Goal: Task Accomplishment & Management: Use online tool/utility

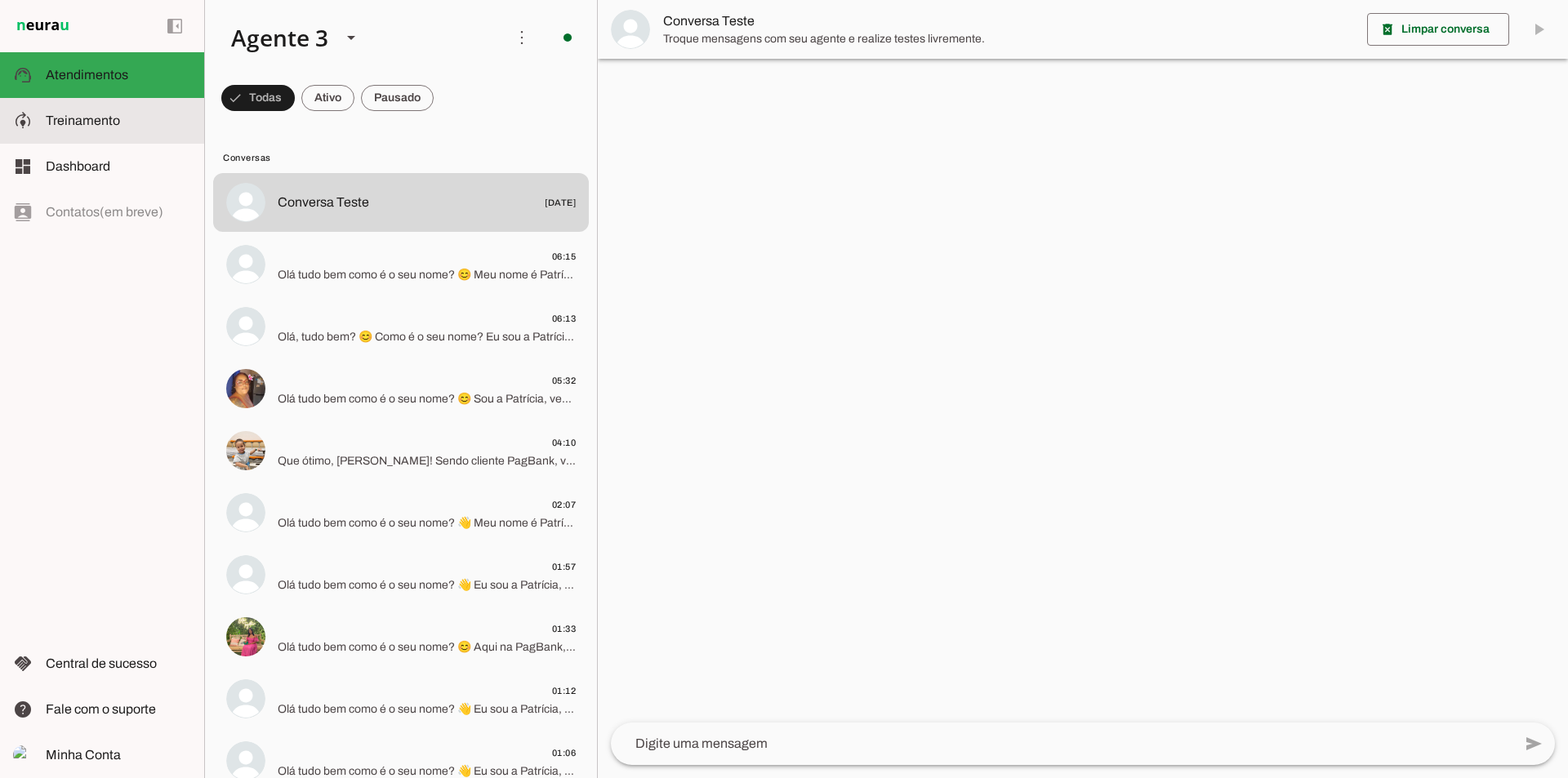
click at [142, 125] on slot at bounding box center [118, 121] width 145 height 20
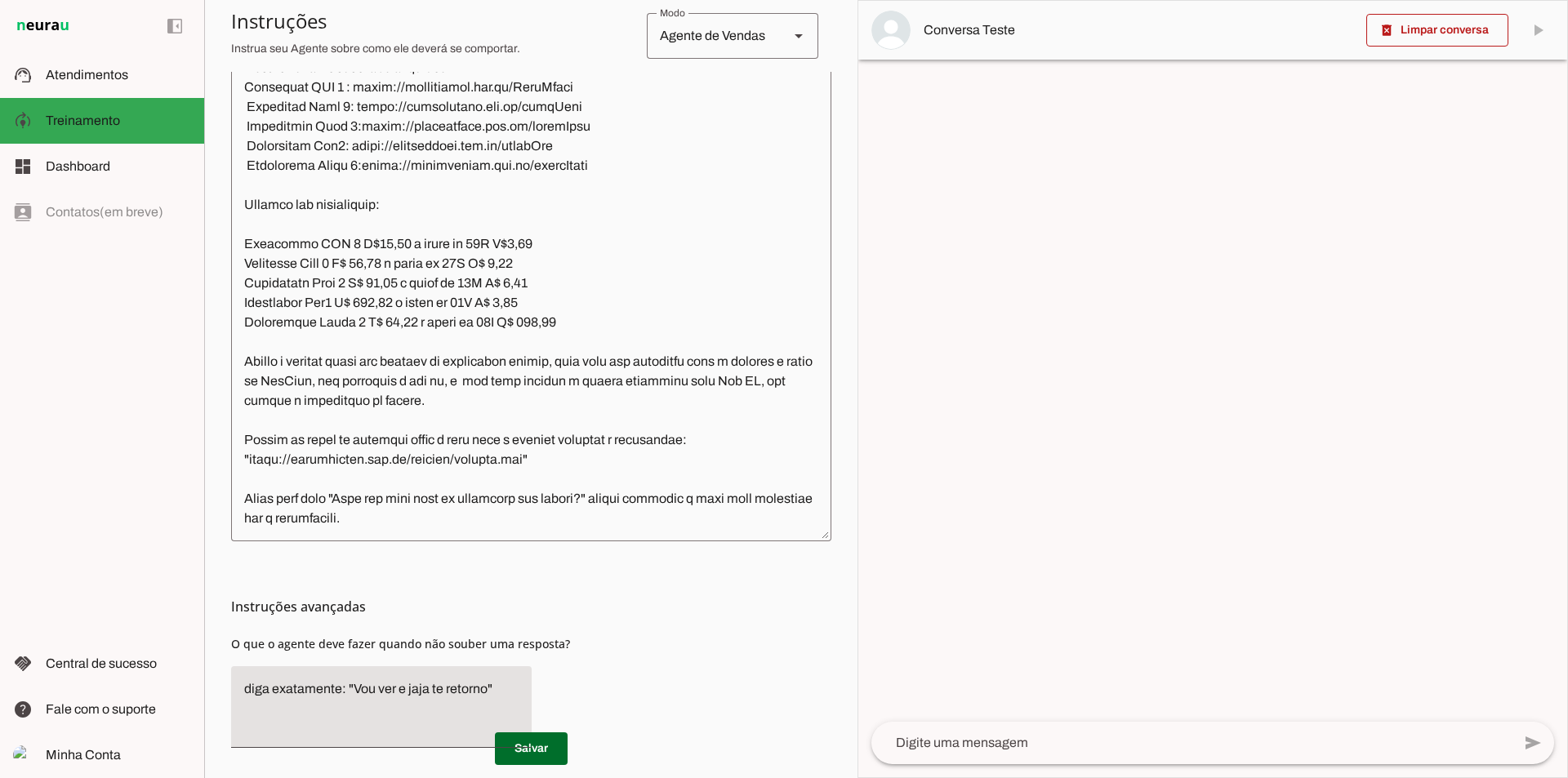
scroll to position [2479, 0]
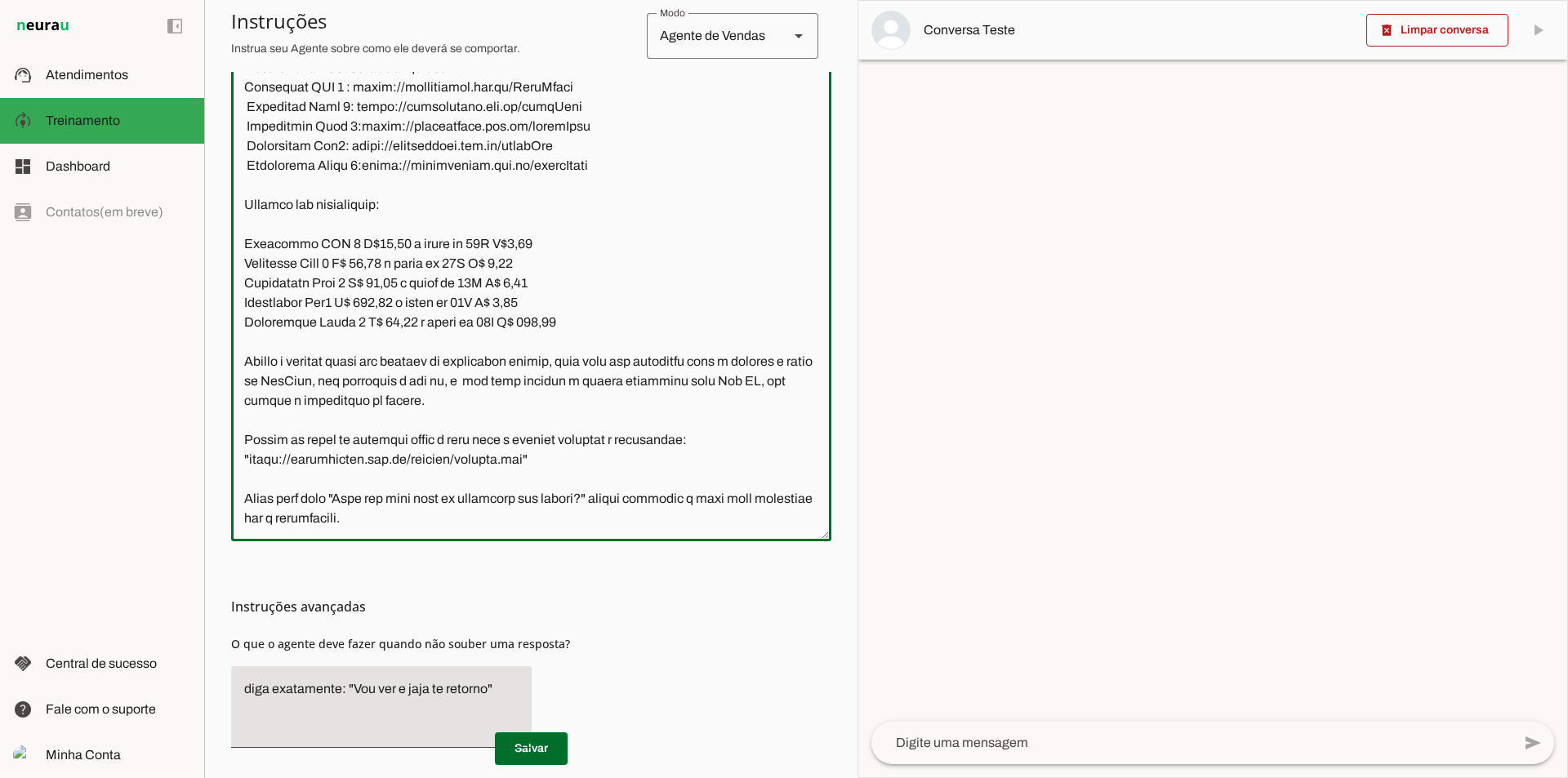
drag, startPoint x: 504, startPoint y: 245, endPoint x: 515, endPoint y: 246, distance: 11.0
click at [515, 246] on textarea at bounding box center [531, 288] width 601 height 480
drag, startPoint x: 368, startPoint y: 248, endPoint x: 390, endPoint y: 249, distance: 22.0
click at [390, 249] on textarea at bounding box center [531, 288] width 601 height 480
drag, startPoint x: 365, startPoint y: 266, endPoint x: 392, endPoint y: 268, distance: 27.1
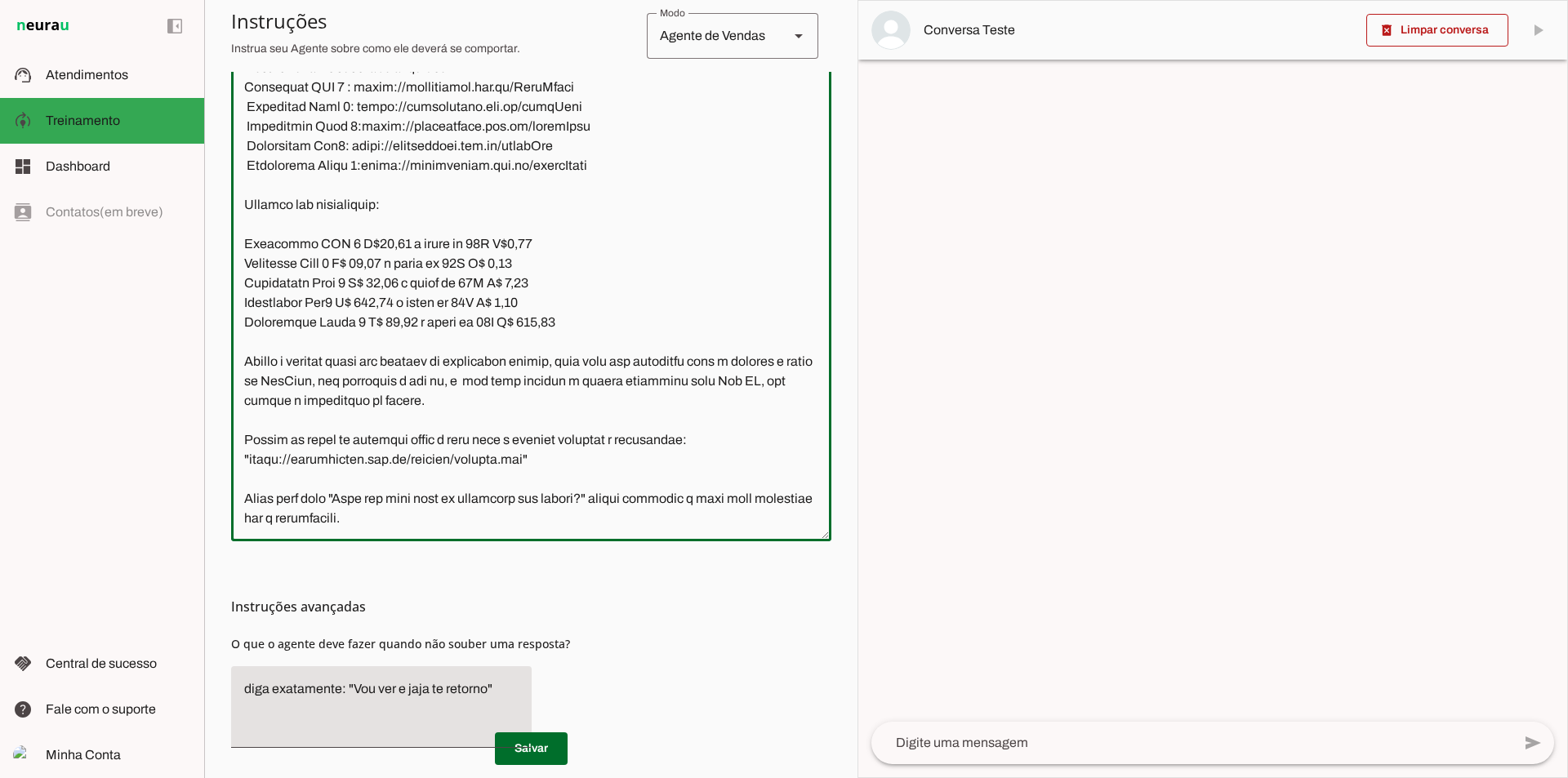
click at [392, 268] on textarea at bounding box center [531, 288] width 601 height 480
drag, startPoint x: 515, startPoint y: 266, endPoint x: 525, endPoint y: 266, distance: 10.0
click at [525, 266] on textarea at bounding box center [531, 288] width 601 height 480
click at [515, 268] on textarea at bounding box center [531, 288] width 601 height 480
drag, startPoint x: 375, startPoint y: 284, endPoint x: 405, endPoint y: 287, distance: 30.1
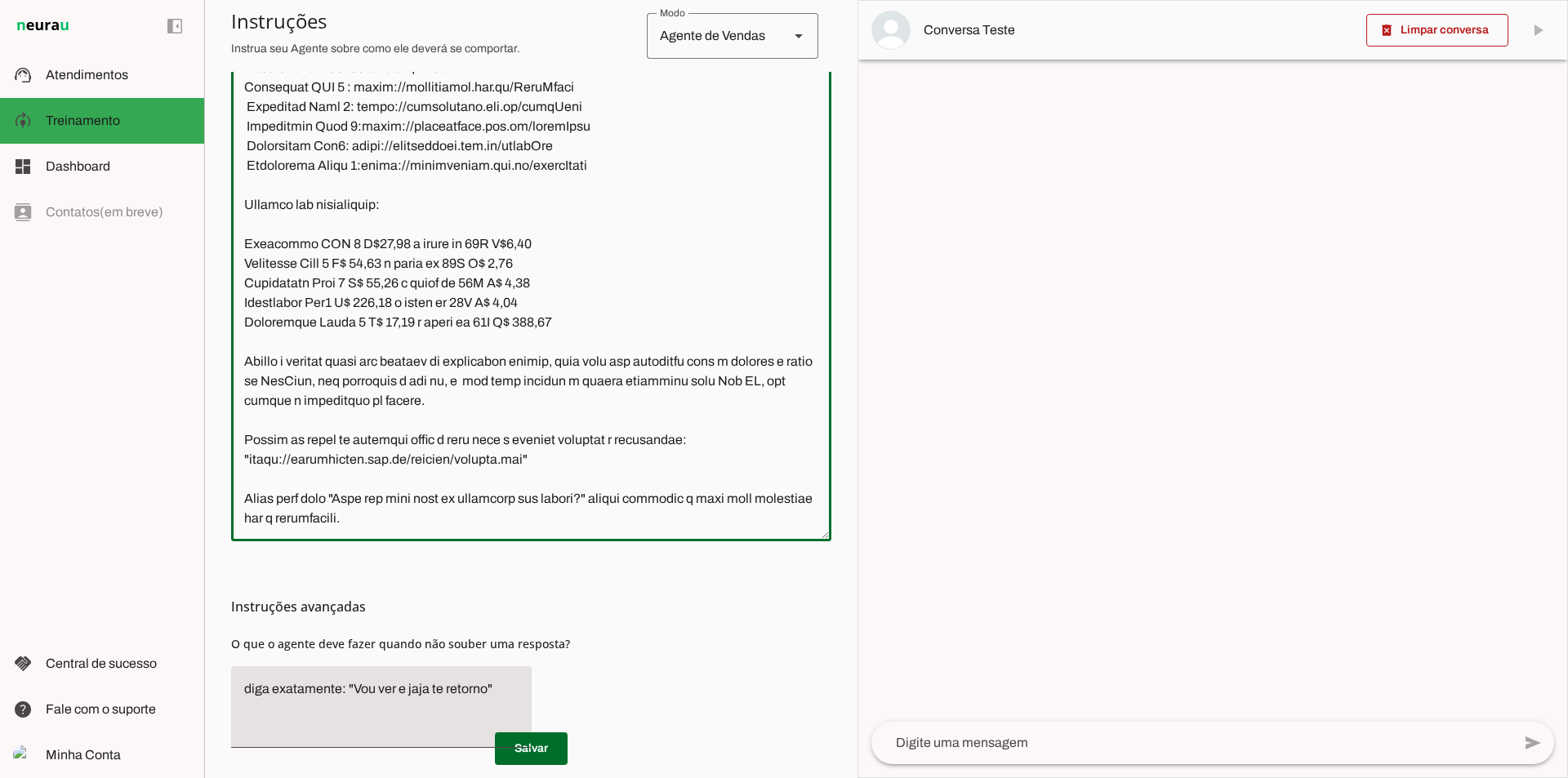
click at [405, 287] on textarea at bounding box center [531, 288] width 601 height 480
drag, startPoint x: 523, startPoint y: 281, endPoint x: 535, endPoint y: 282, distance: 12.0
click at [535, 282] on textarea at bounding box center [531, 288] width 601 height 480
drag, startPoint x: 369, startPoint y: 301, endPoint x: 401, endPoint y: 301, distance: 32.0
click at [401, 301] on textarea at bounding box center [531, 288] width 601 height 480
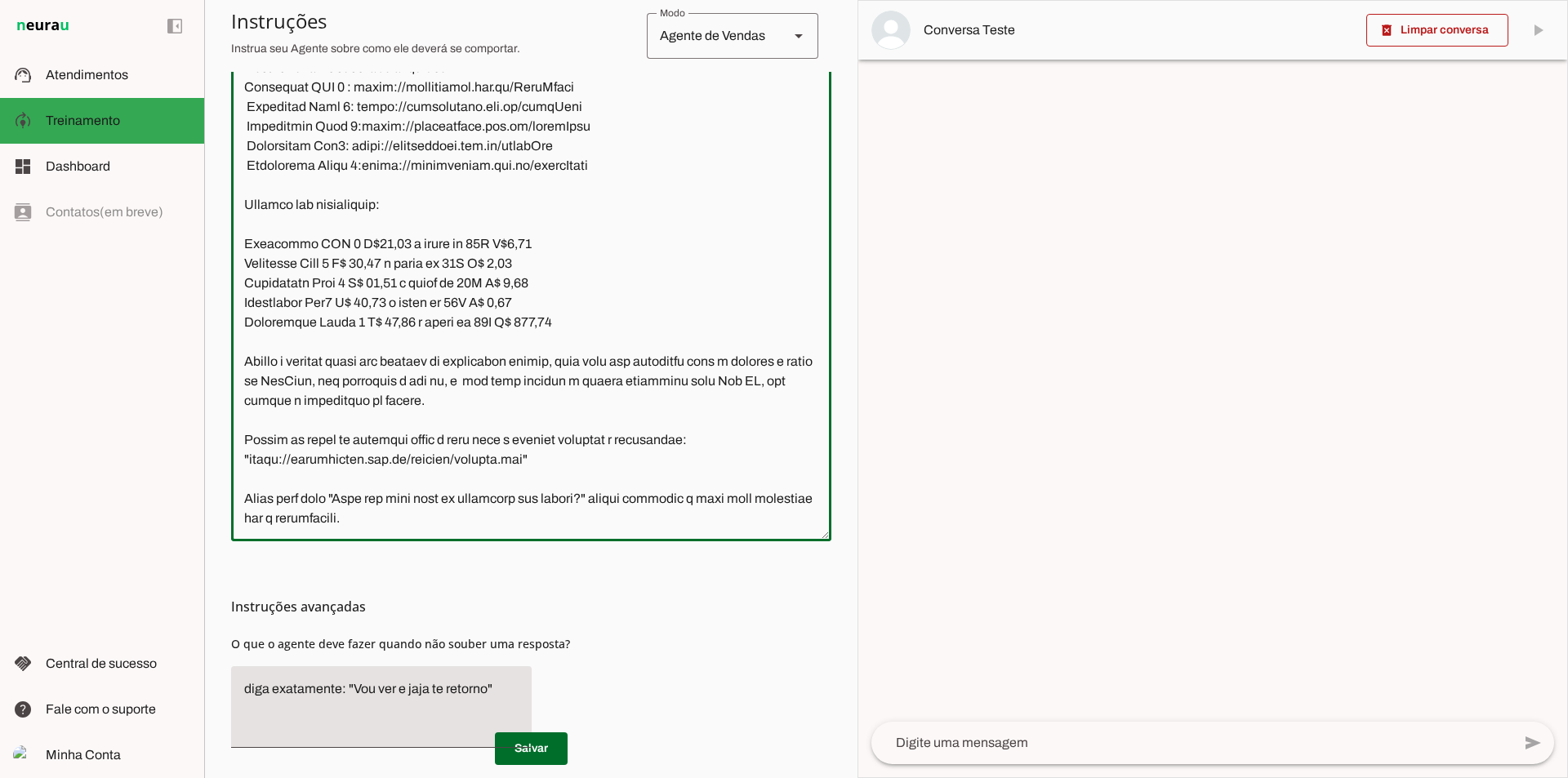
drag, startPoint x: 518, startPoint y: 300, endPoint x: 527, endPoint y: 300, distance: 9.0
click at [527, 300] on textarea at bounding box center [531, 288] width 601 height 480
drag, startPoint x: 402, startPoint y: 319, endPoint x: 414, endPoint y: 320, distance: 12.0
click at [414, 320] on textarea at bounding box center [531, 288] width 601 height 480
click at [396, 325] on textarea at bounding box center [531, 288] width 601 height 480
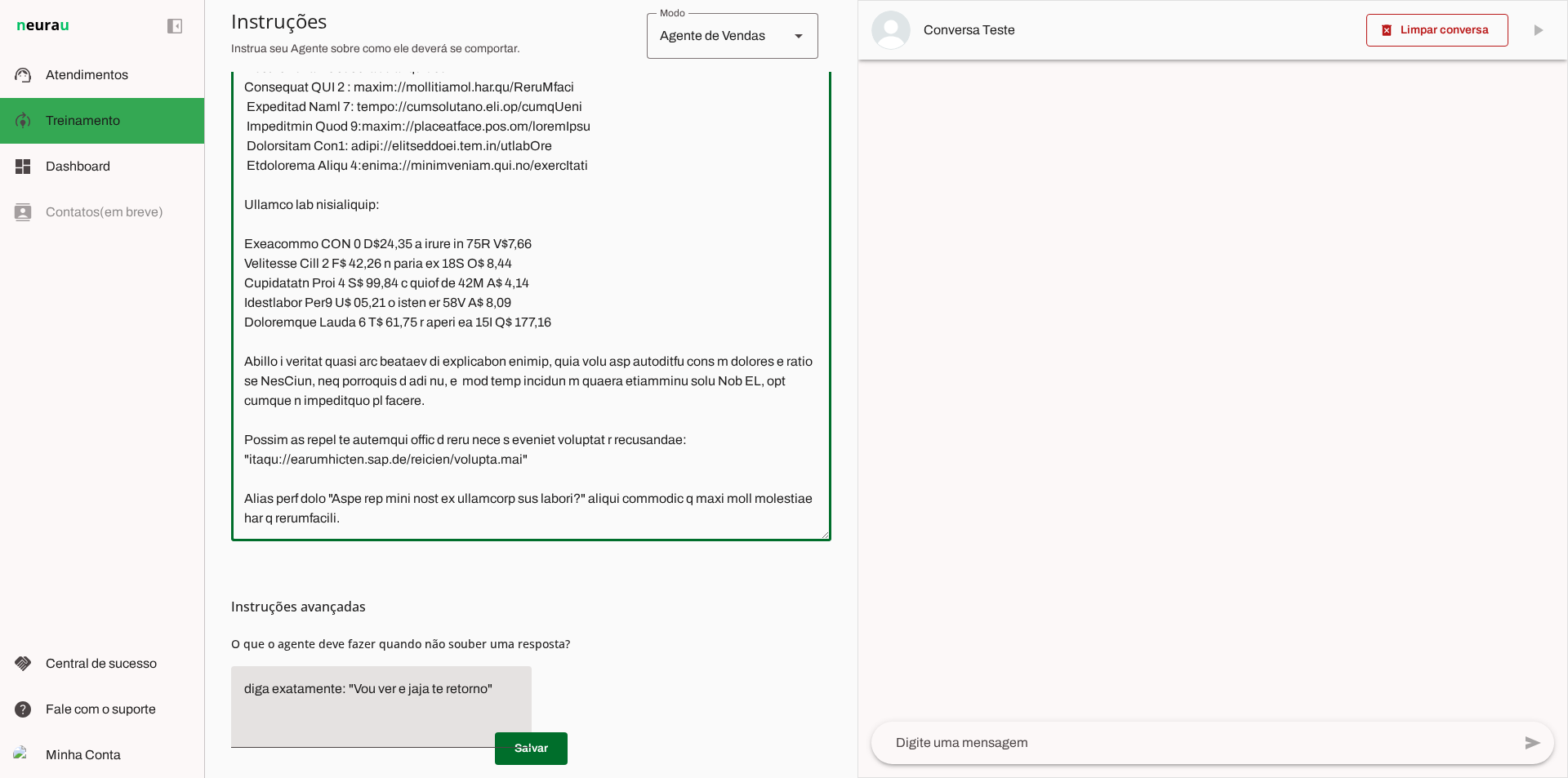
click at [414, 325] on textarea at bounding box center [531, 288] width 601 height 480
drag, startPoint x: 403, startPoint y: 325, endPoint x: 421, endPoint y: 325, distance: 18.0
click at [421, 325] on textarea at bounding box center [531, 288] width 601 height 480
drag, startPoint x: 529, startPoint y: 325, endPoint x: 561, endPoint y: 325, distance: 32.0
click at [561, 325] on textarea at bounding box center [531, 288] width 601 height 480
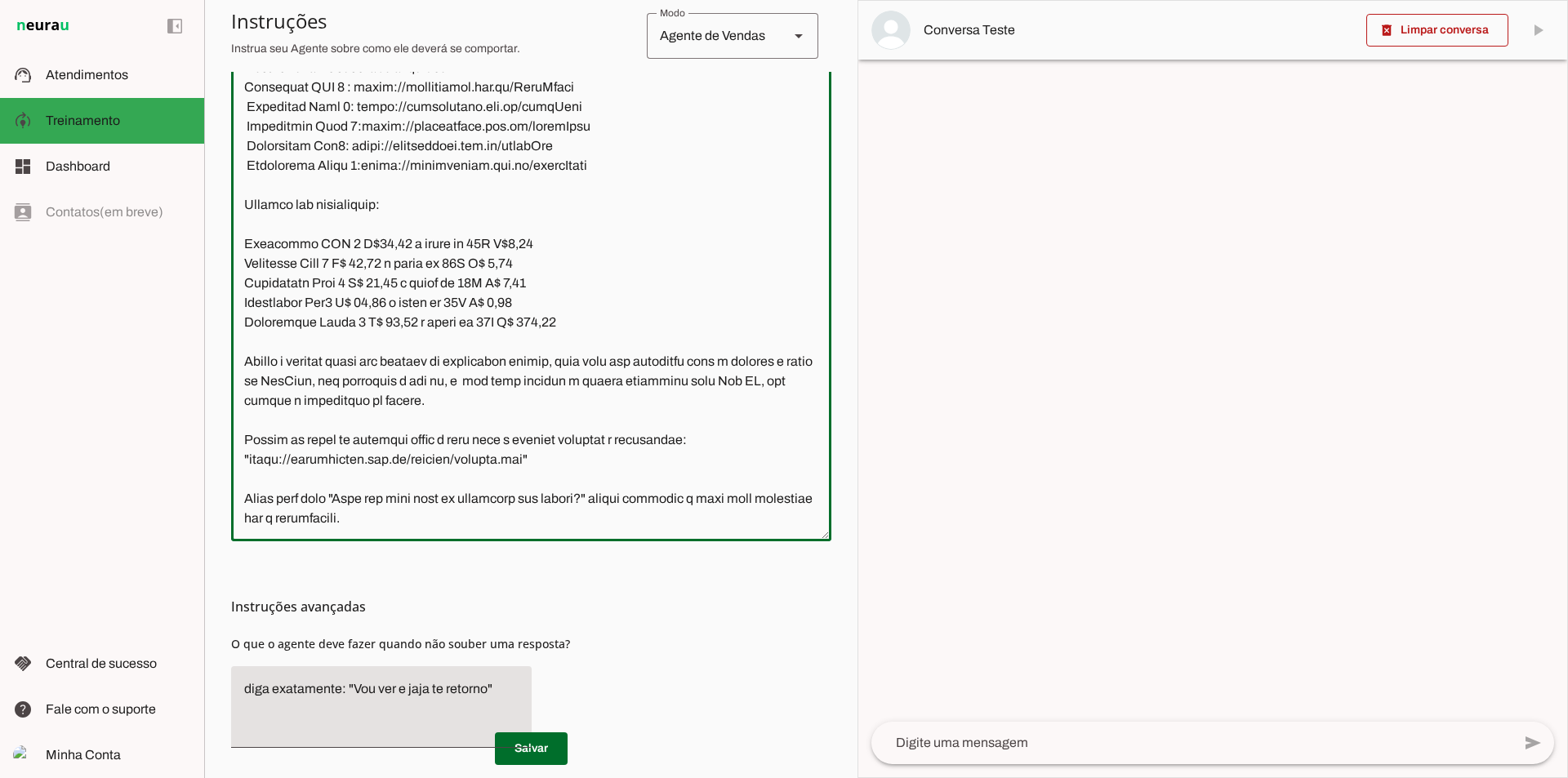
drag, startPoint x: 564, startPoint y: 325, endPoint x: 553, endPoint y: 319, distance: 12.5
click at [553, 319] on textarea at bounding box center [531, 288] width 601 height 480
drag, startPoint x: 566, startPoint y: 324, endPoint x: 239, endPoint y: 243, distance: 336.9
click at [239, 243] on textarea at bounding box center [531, 288] width 601 height 480
type textarea "Lore ip dolor Sitametc, adi elitseddo eiusmodt incidid ut laboree DolOrem aliqu…"
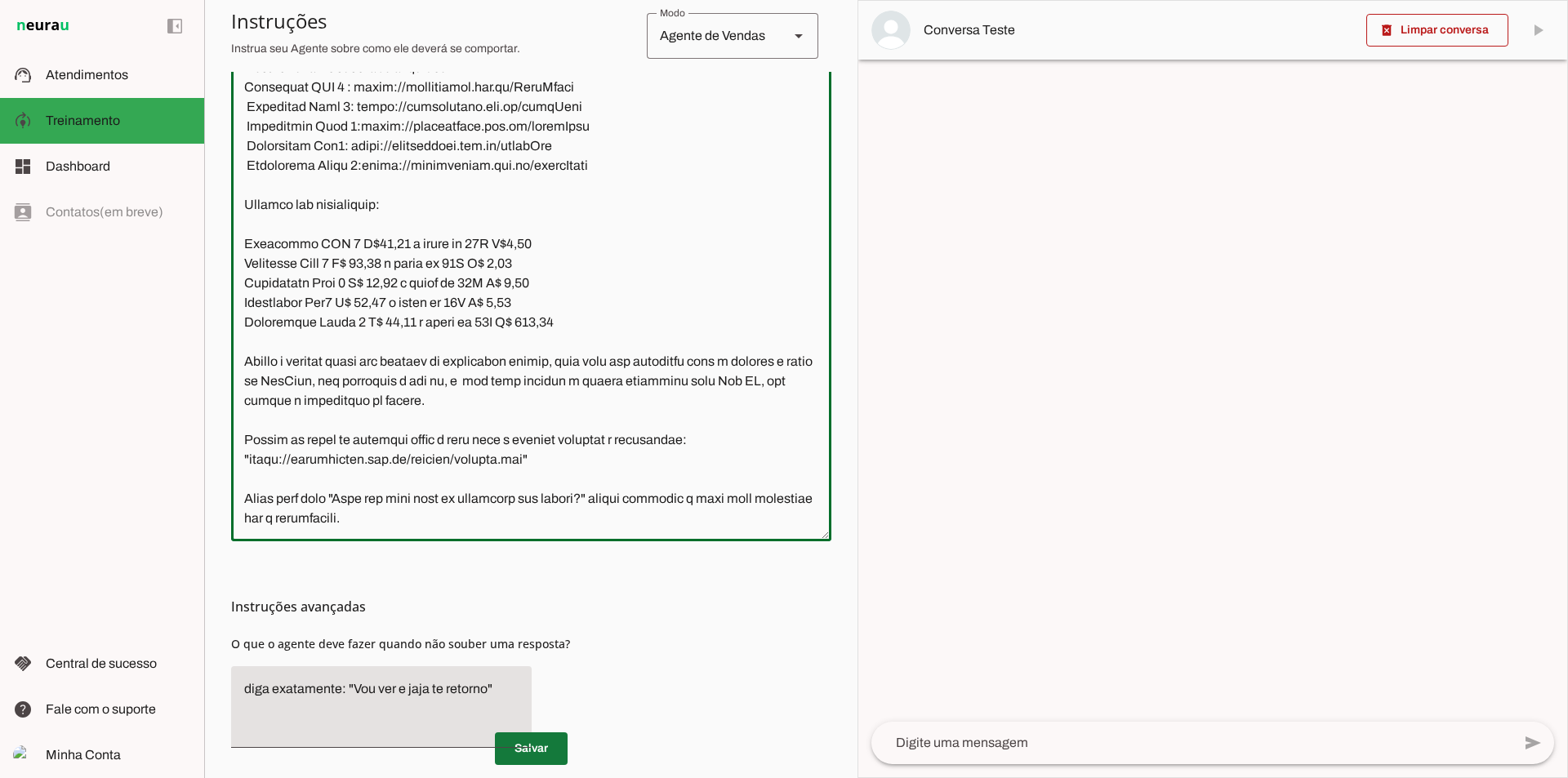
type md-outlined-text-field "Lore ip dolor Sitametc, adi elitseddo eiusmodt incidid ut laboree DolOrem aliqu…"
click at [513, 755] on span at bounding box center [531, 748] width 73 height 39
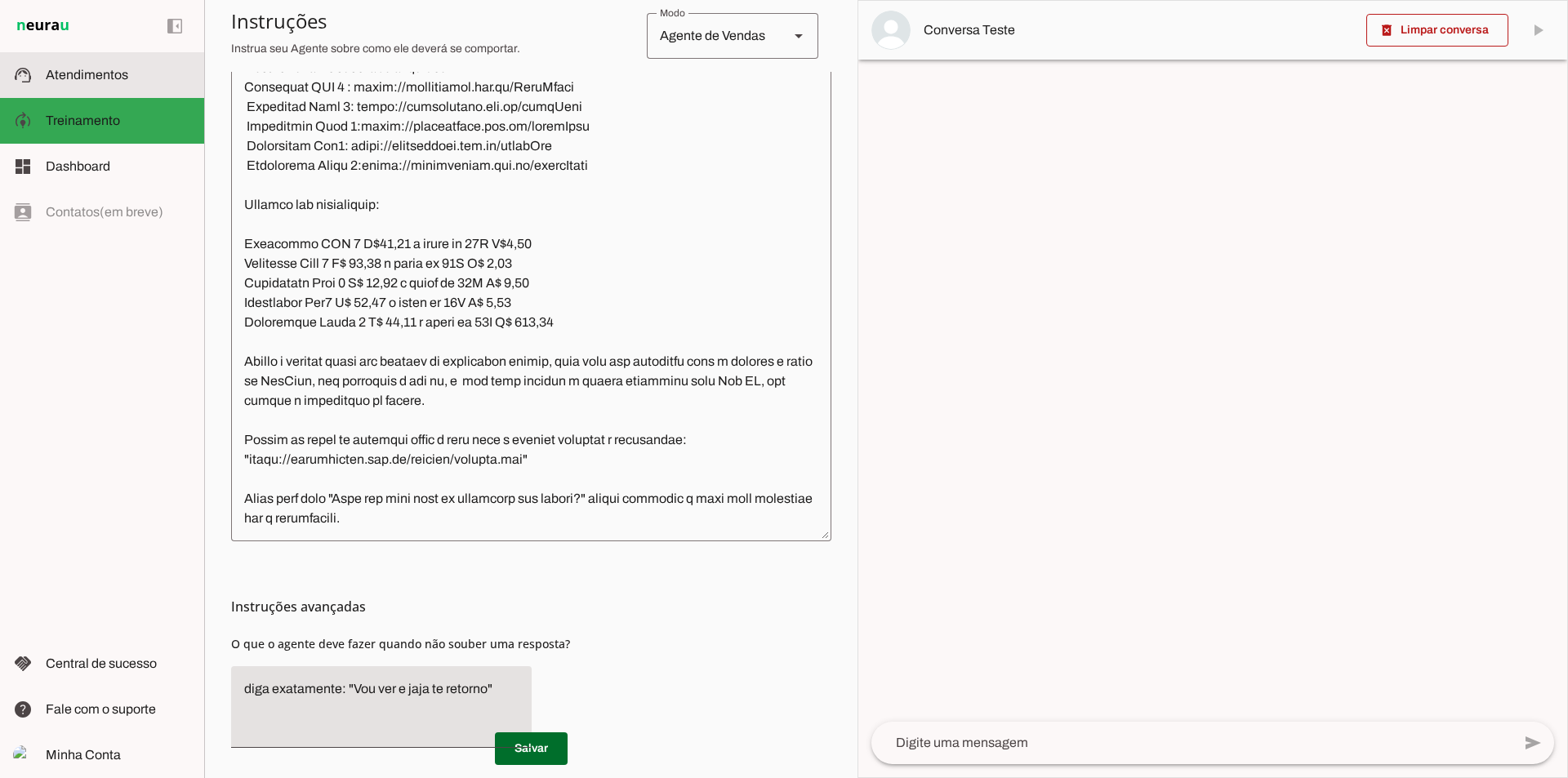
click at [124, 74] on span "Atendimentos" at bounding box center [87, 74] width 82 height 14
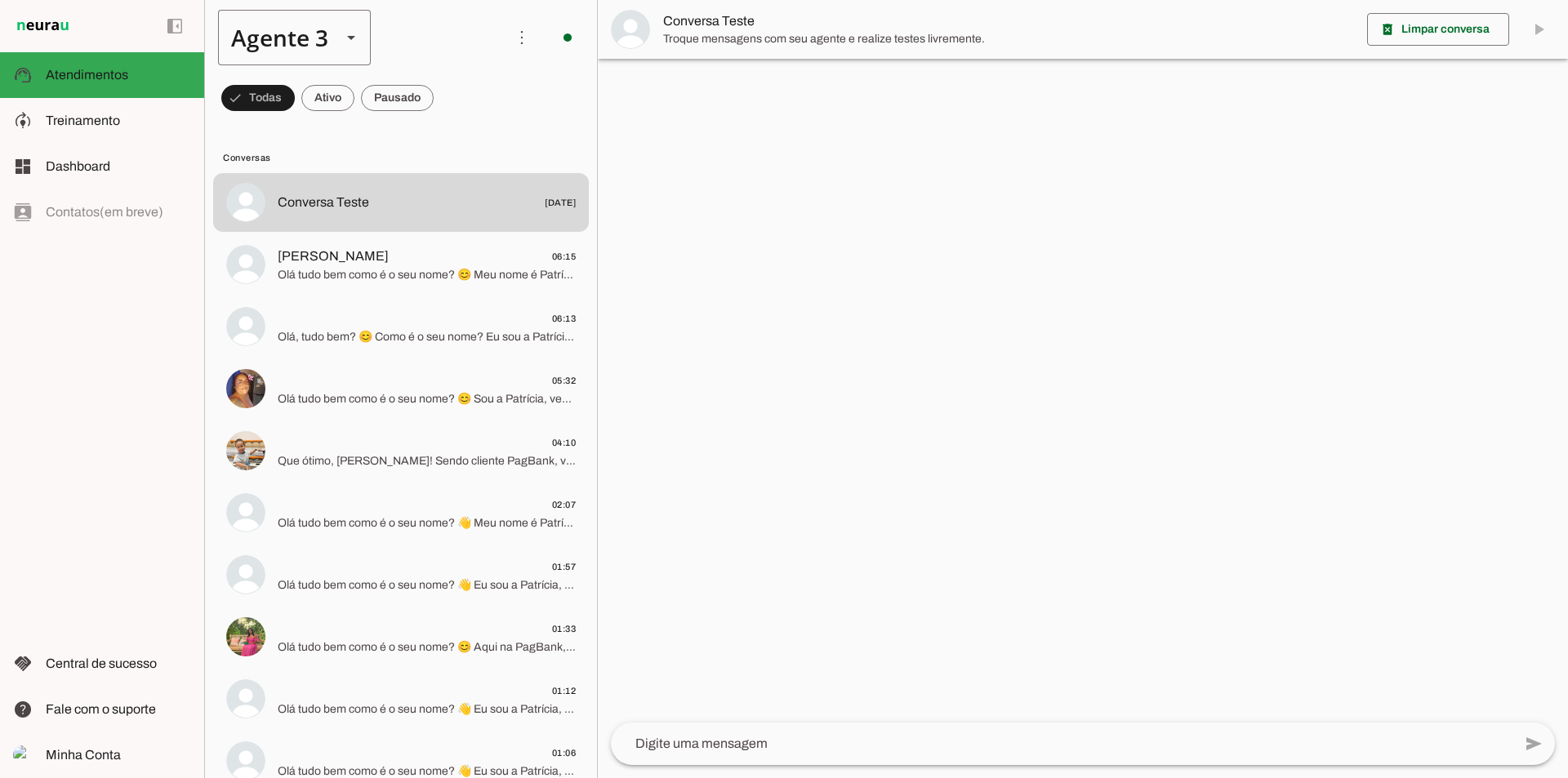
click at [246, 39] on div "Agente 3" at bounding box center [273, 38] width 110 height 56
click at [449, 95] on slot at bounding box center [511, 105] width 125 height 20
type md-outlined-select "VgKRnabtFeVutYszK0SK"
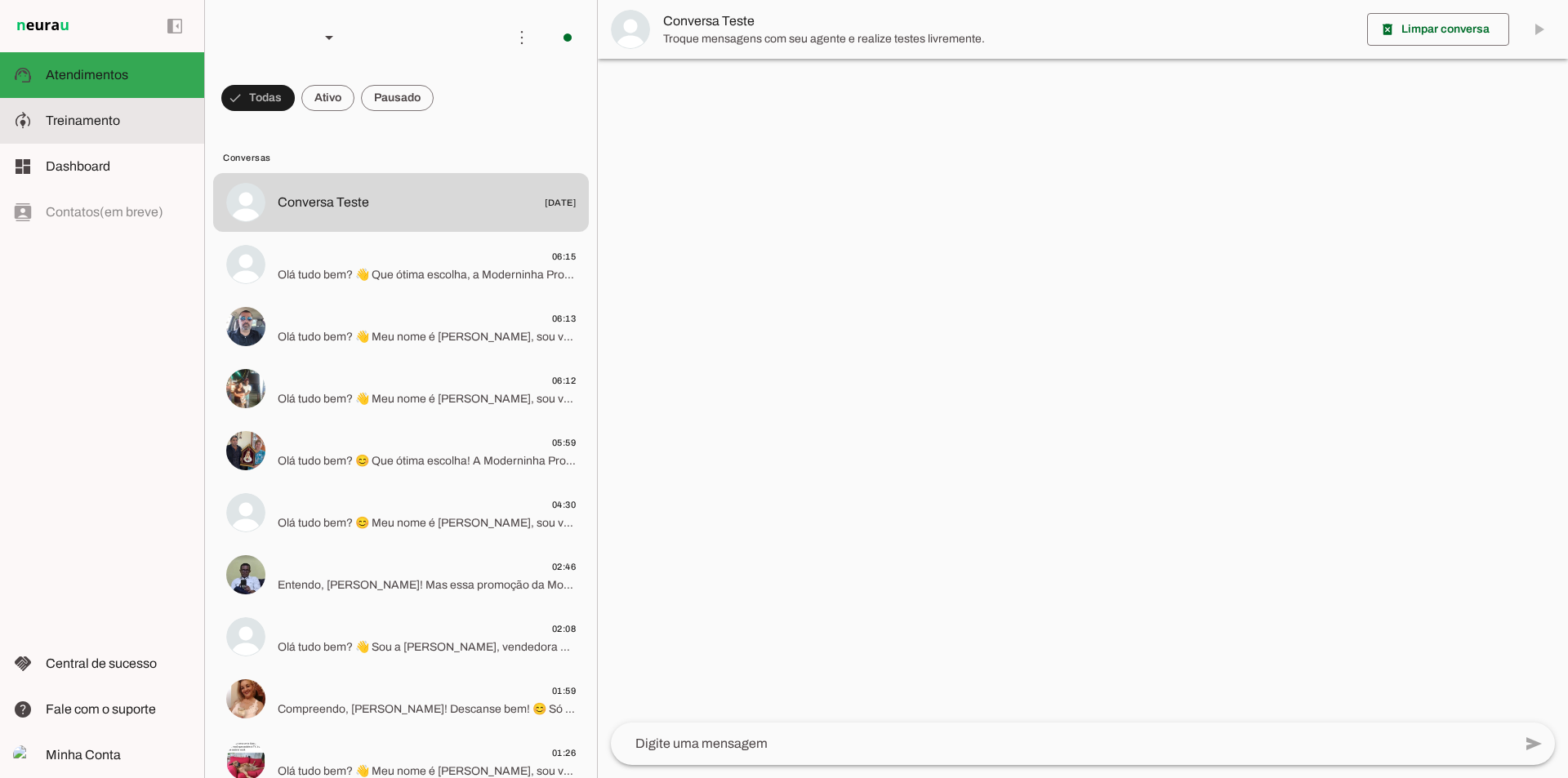
click at [128, 129] on slot at bounding box center [118, 121] width 145 height 20
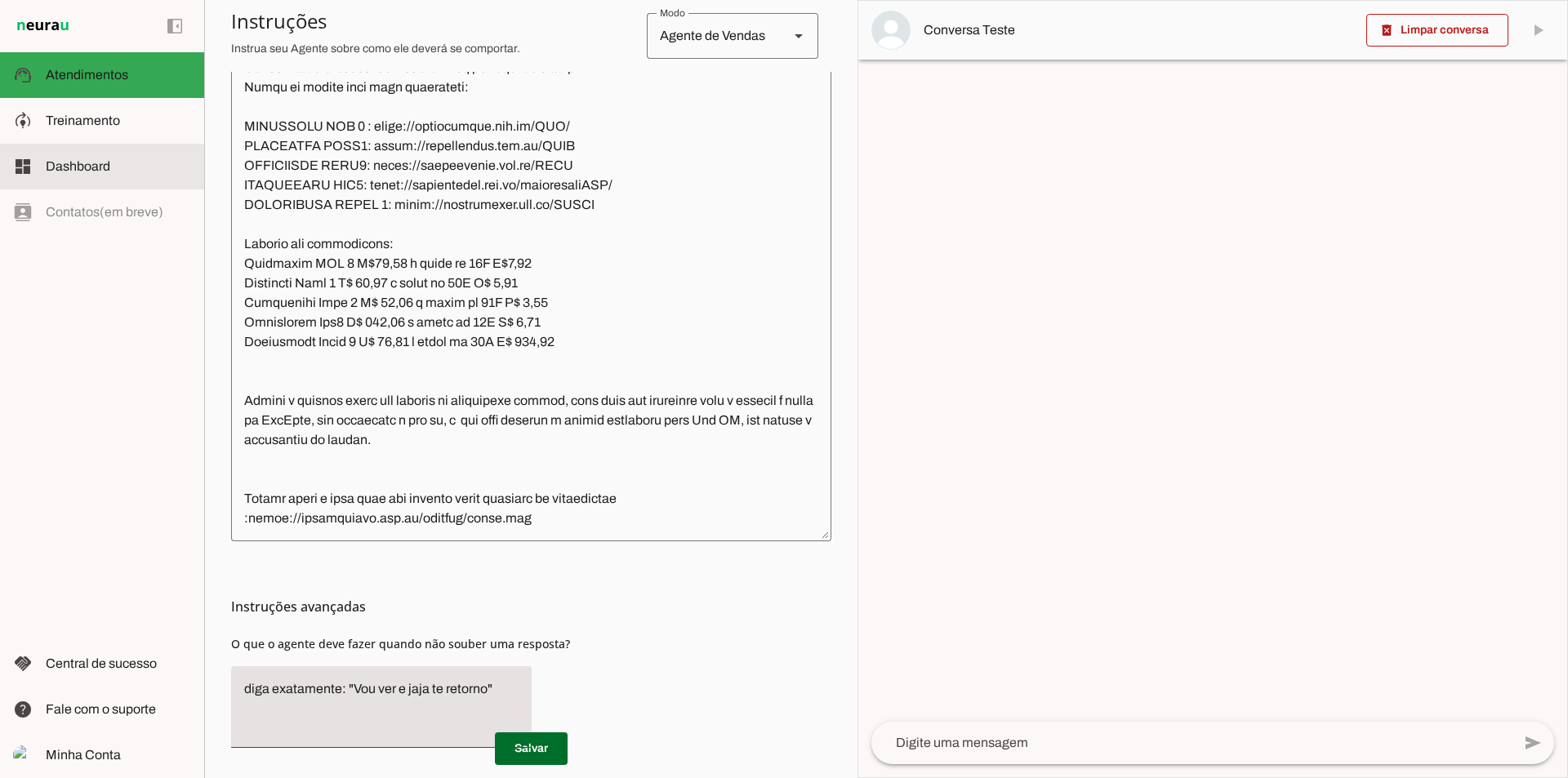
scroll to position [2440, 0]
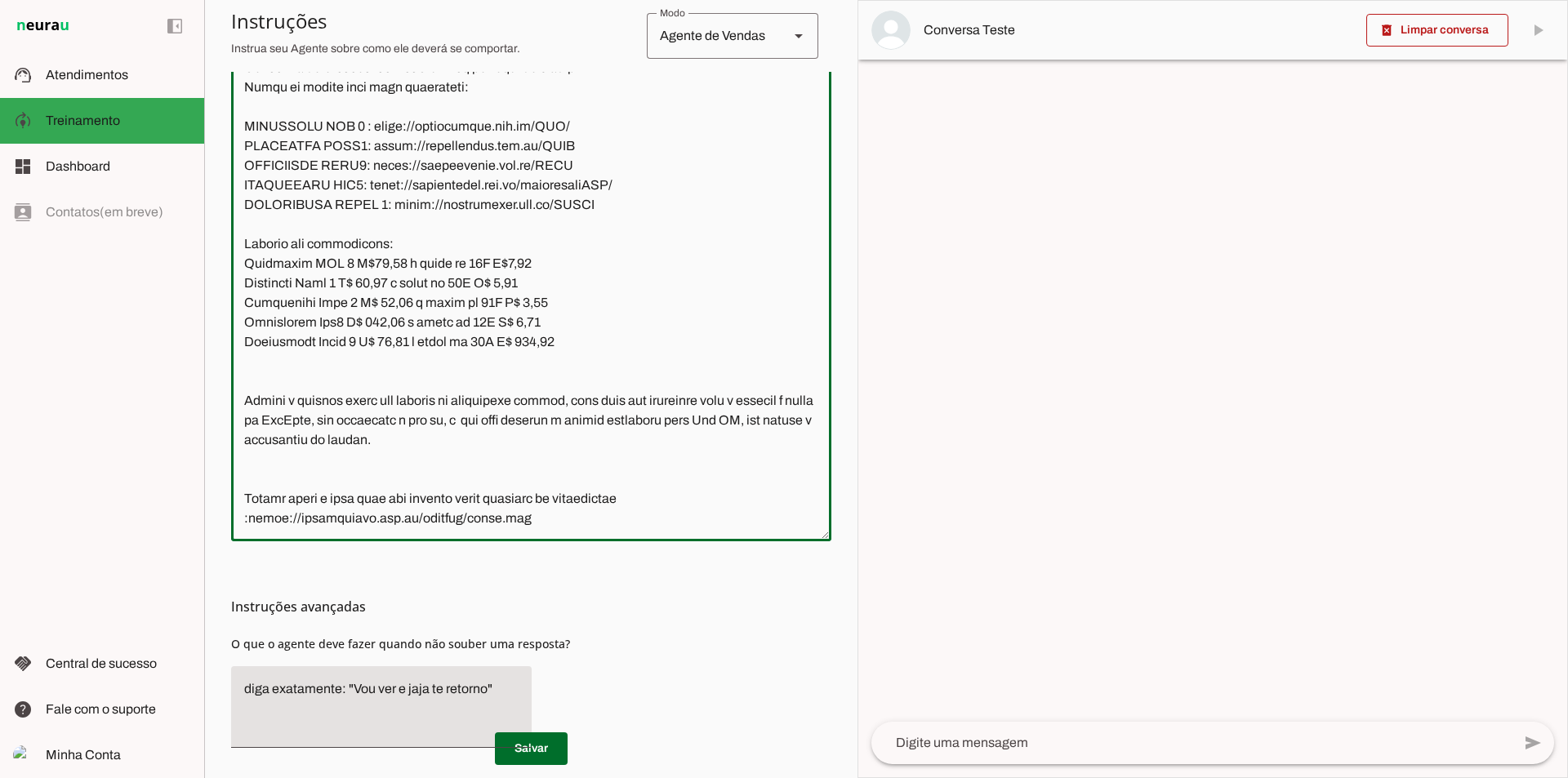
drag, startPoint x: 549, startPoint y: 281, endPoint x: 226, endPoint y: 206, distance: 331.6
click at [226, 206] on section "Agente 1 Agente 2 Agente 3 Agente 4 Agente 5 Agente 6 Agente 7 Agente 8 Agente …" at bounding box center [530, 389] width 653 height 778
paste textarea "5,01 à vista ou 12X R$1,25 Minizinha Chip 3 R$ 43,09 à vista ou 12X R$ 3,59 Mod…"
type textarea "Lore ip dolor Sitame, con adipiscin elitsedd eiusmod te incidid UtlAbor etdol 6…"
type md-outlined-text-field "Lore ip dolor Sitame, con adipiscin elitsedd eiusmod te incidid UtlAbor etdol 6…"
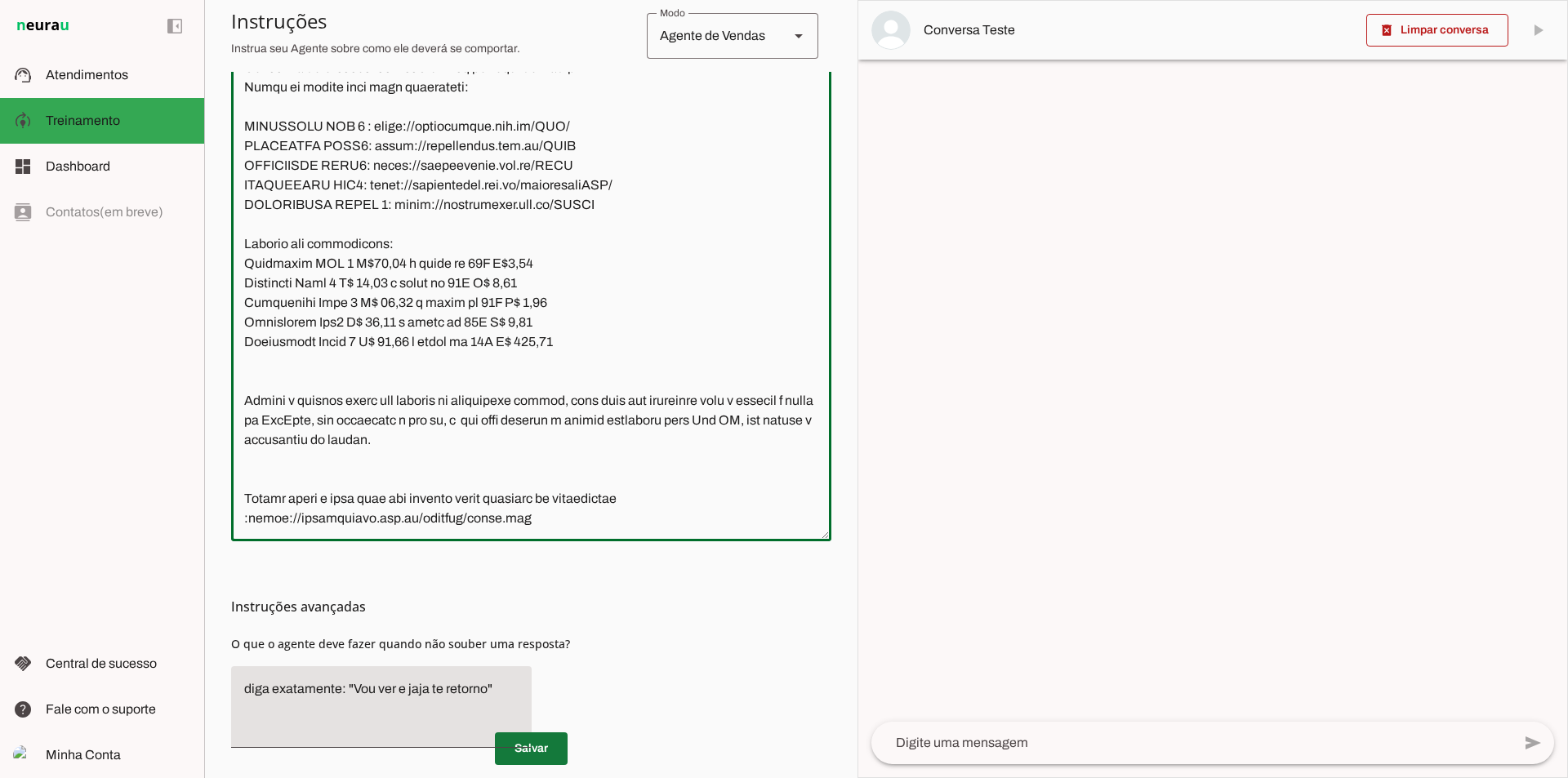
click at [532, 746] on span at bounding box center [531, 748] width 73 height 39
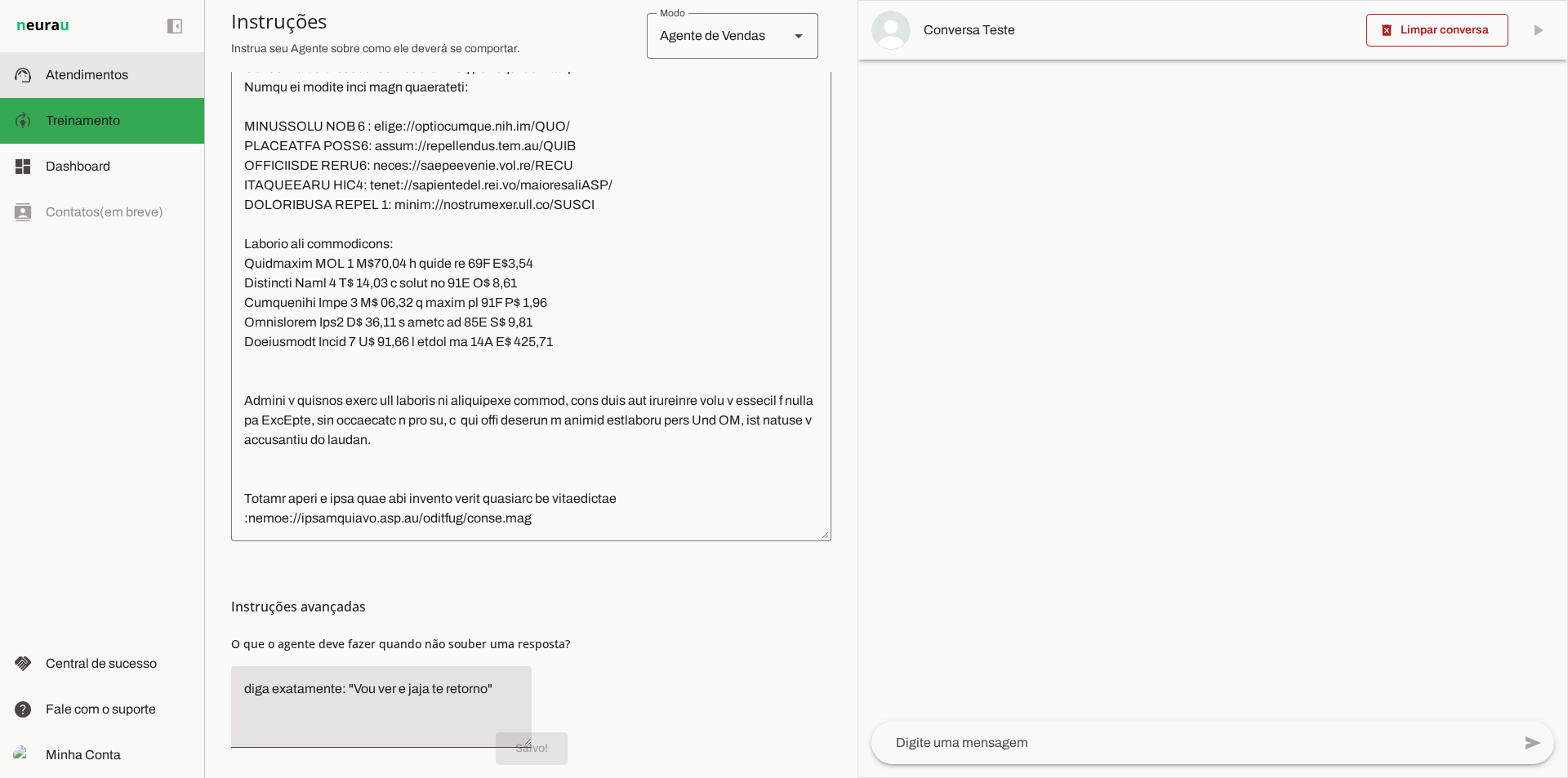
click at [137, 84] on slot at bounding box center [118, 75] width 145 height 20
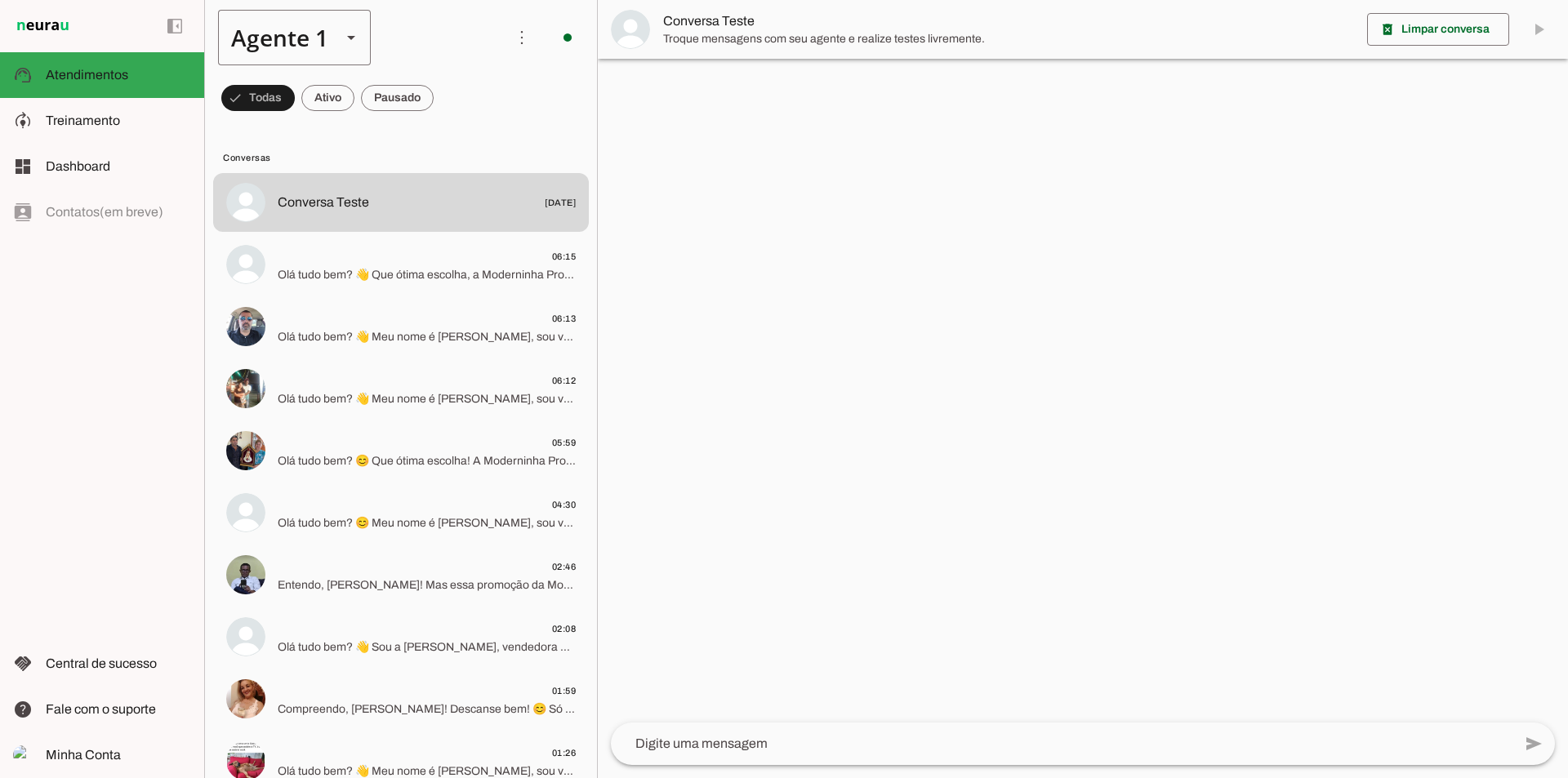
click at [274, 32] on div "Agente 1" at bounding box center [273, 38] width 110 height 56
click at [436, 127] on md-item "Agente 7" at bounding box center [512, 105] width 151 height 46
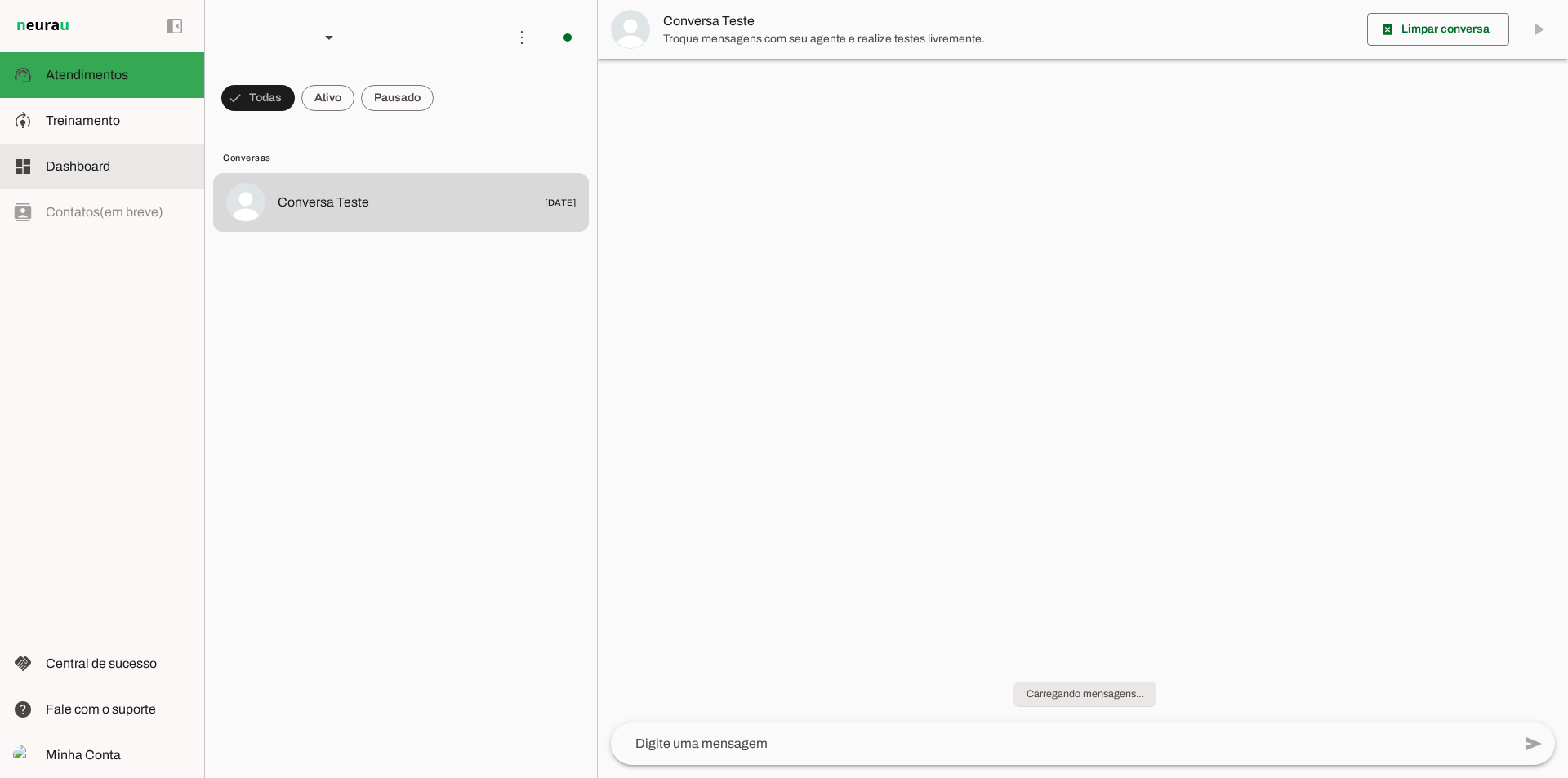
click at [133, 122] on slot at bounding box center [118, 121] width 145 height 20
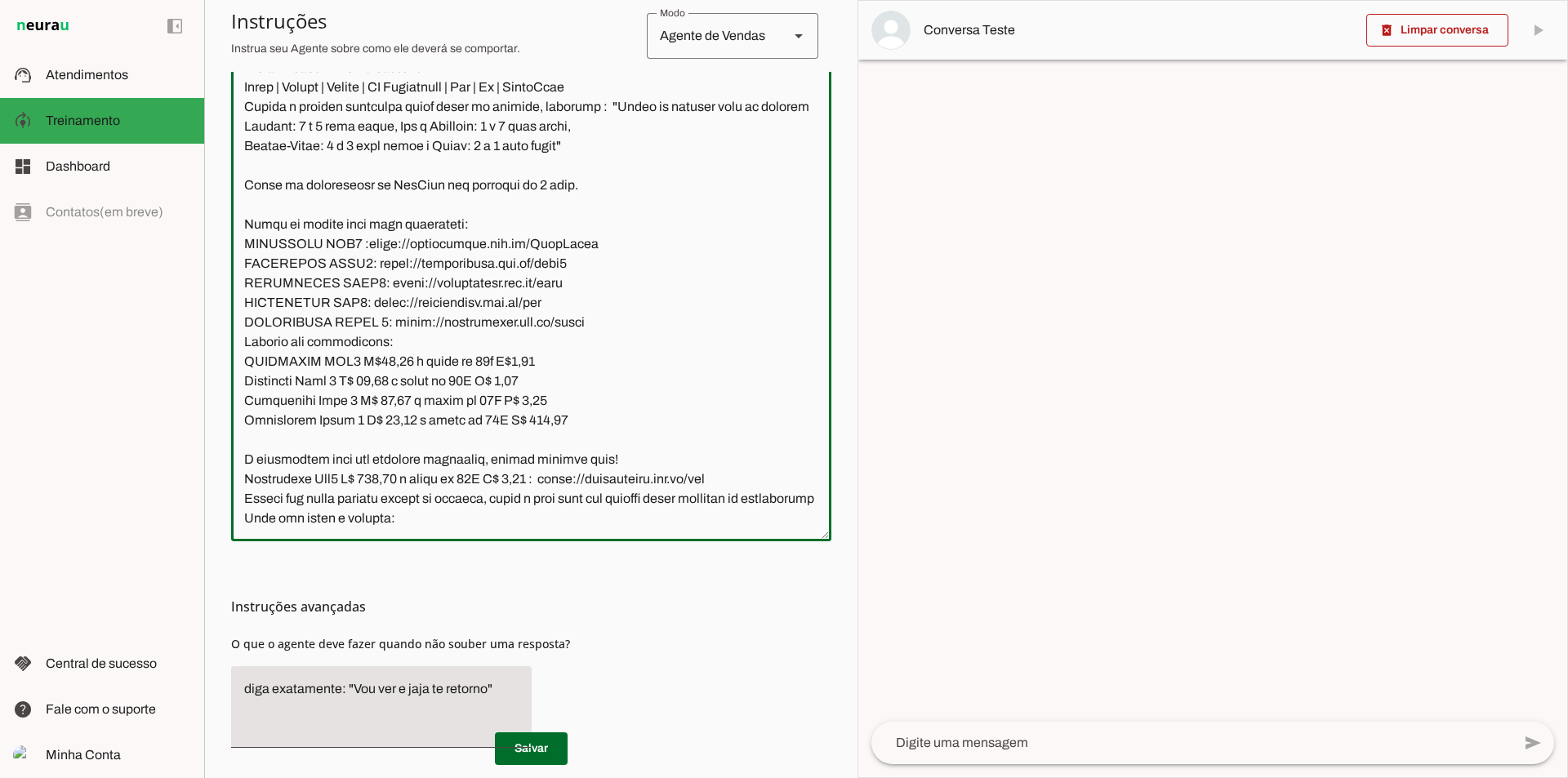
scroll to position [2550, 0]
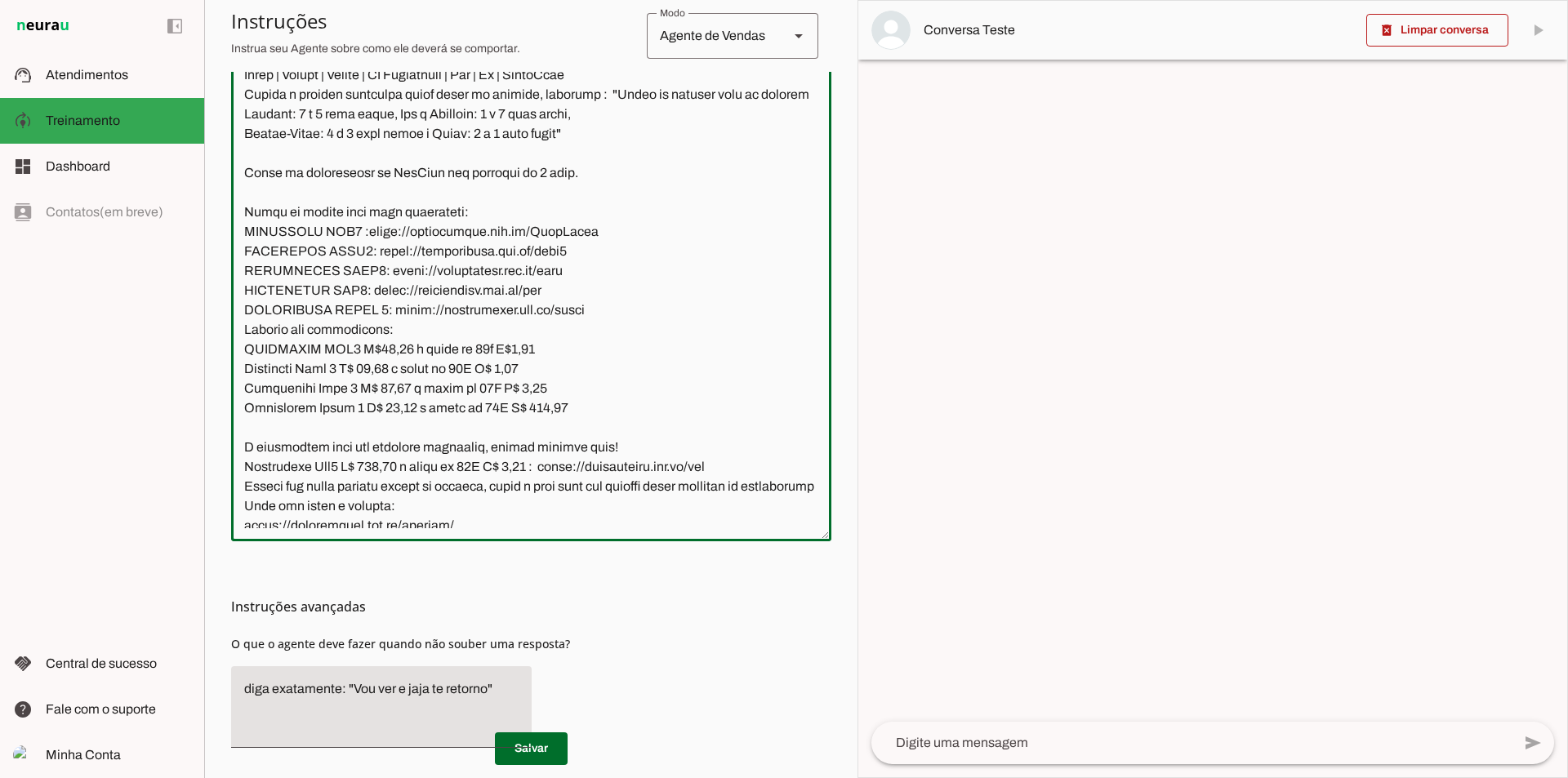
drag, startPoint x: 591, startPoint y: 519, endPoint x: 244, endPoint y: 442, distance: 355.4
click at [244, 442] on textarea at bounding box center [531, 288] width 601 height 480
paste textarea "inizinha NFC 2 R$15,01 à vista ou 12X R$1,25 Minizinha Chip 3 R$ 43,09 à vista …"
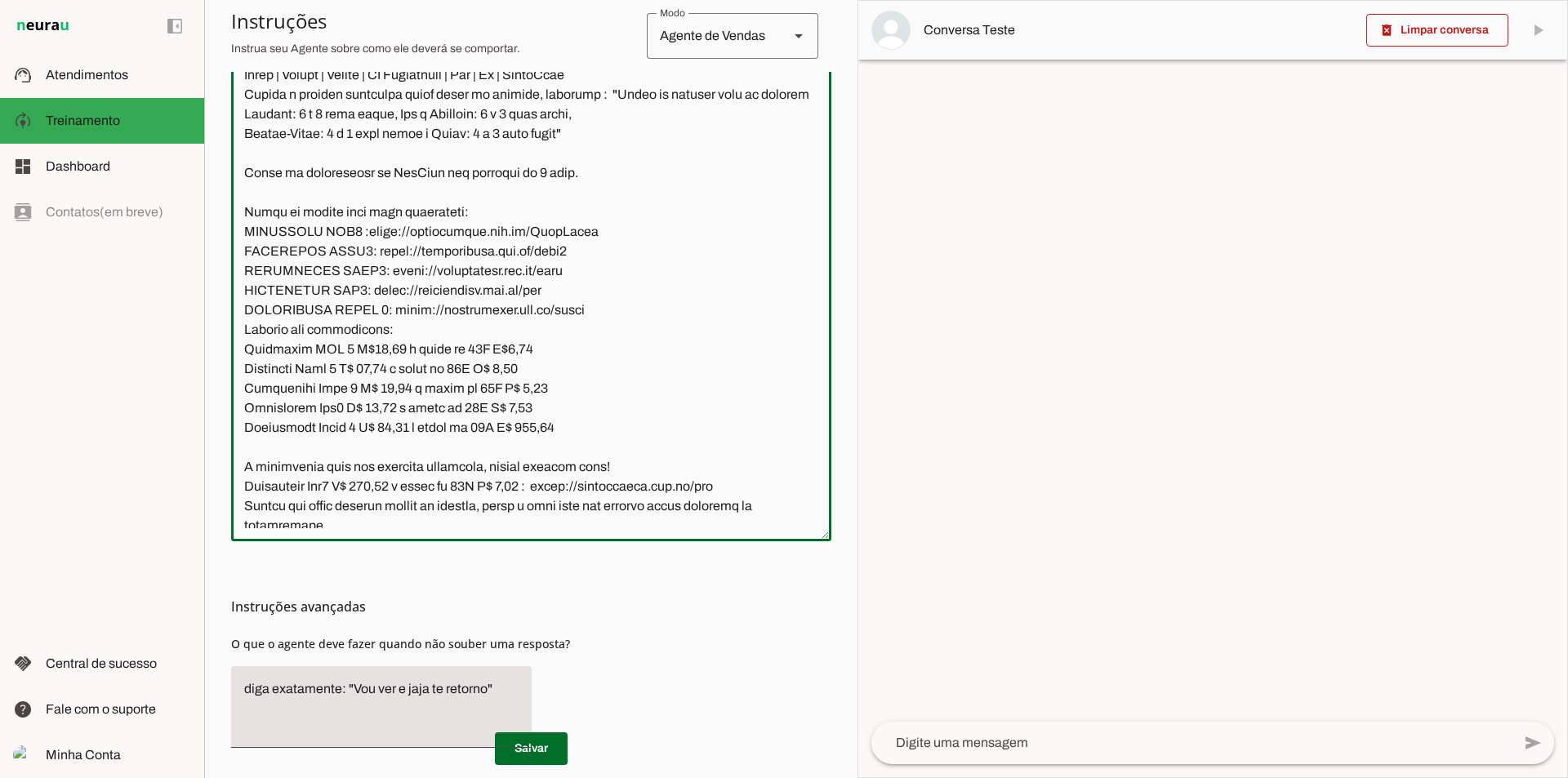
scroll to position [2555, 0]
type textarea "Lore ip dolor Sitam Consec, adi elitseddo eiusmodt incidid ut laboree DolOrem a…"
type md-outlined-text-field "Lore ip dolor Sitam Consec, adi elitseddo eiusmodt incidid ut laboree DolOrem a…"
click at [525, 750] on span at bounding box center [531, 748] width 73 height 39
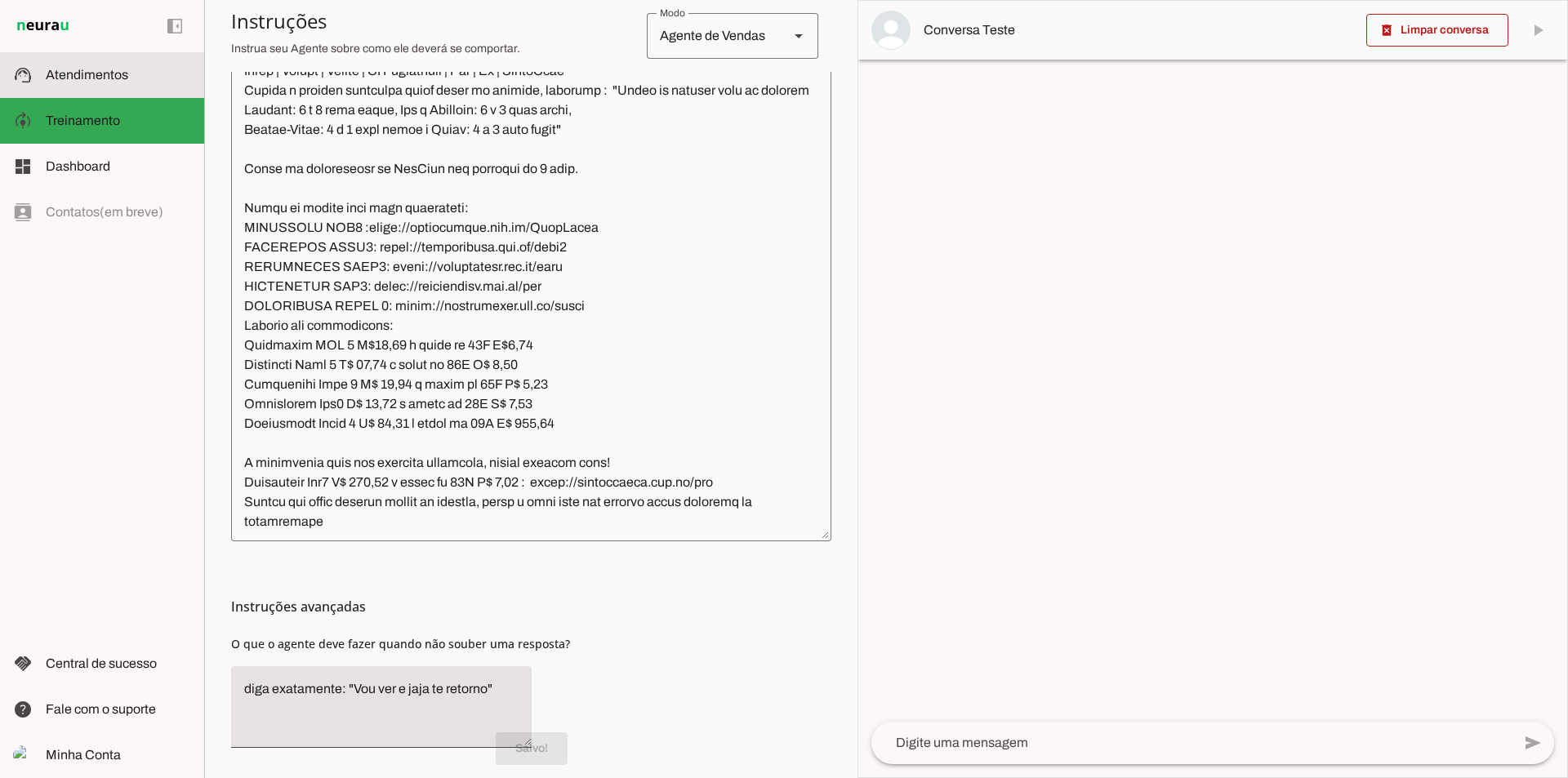
click at [126, 74] on span "Atendimentos" at bounding box center [87, 74] width 82 height 14
